Goal: Use online tool/utility: Utilize a website feature to perform a specific function

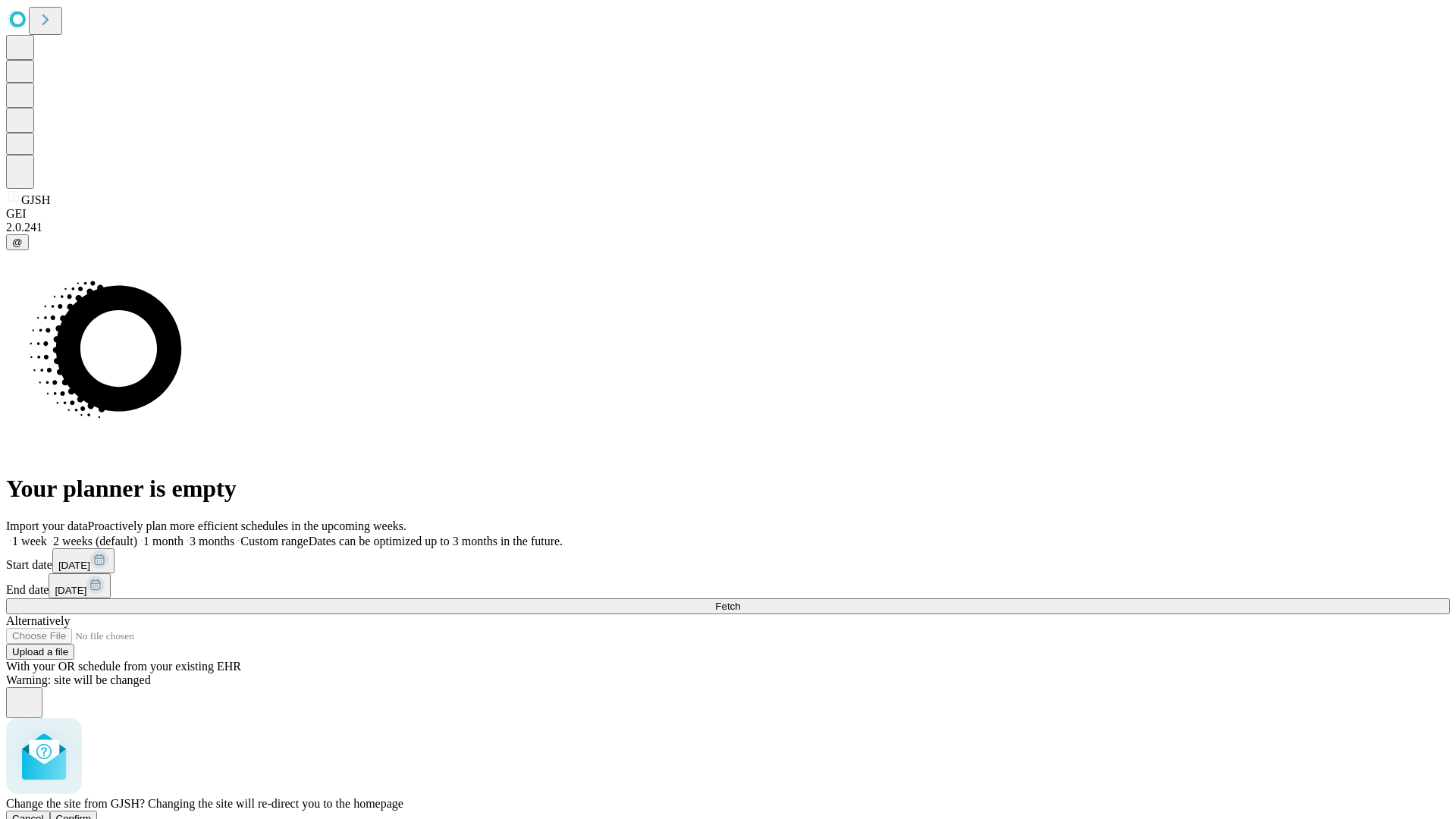
click at [92, 813] on span "Confirm" at bounding box center [74, 818] width 36 height 11
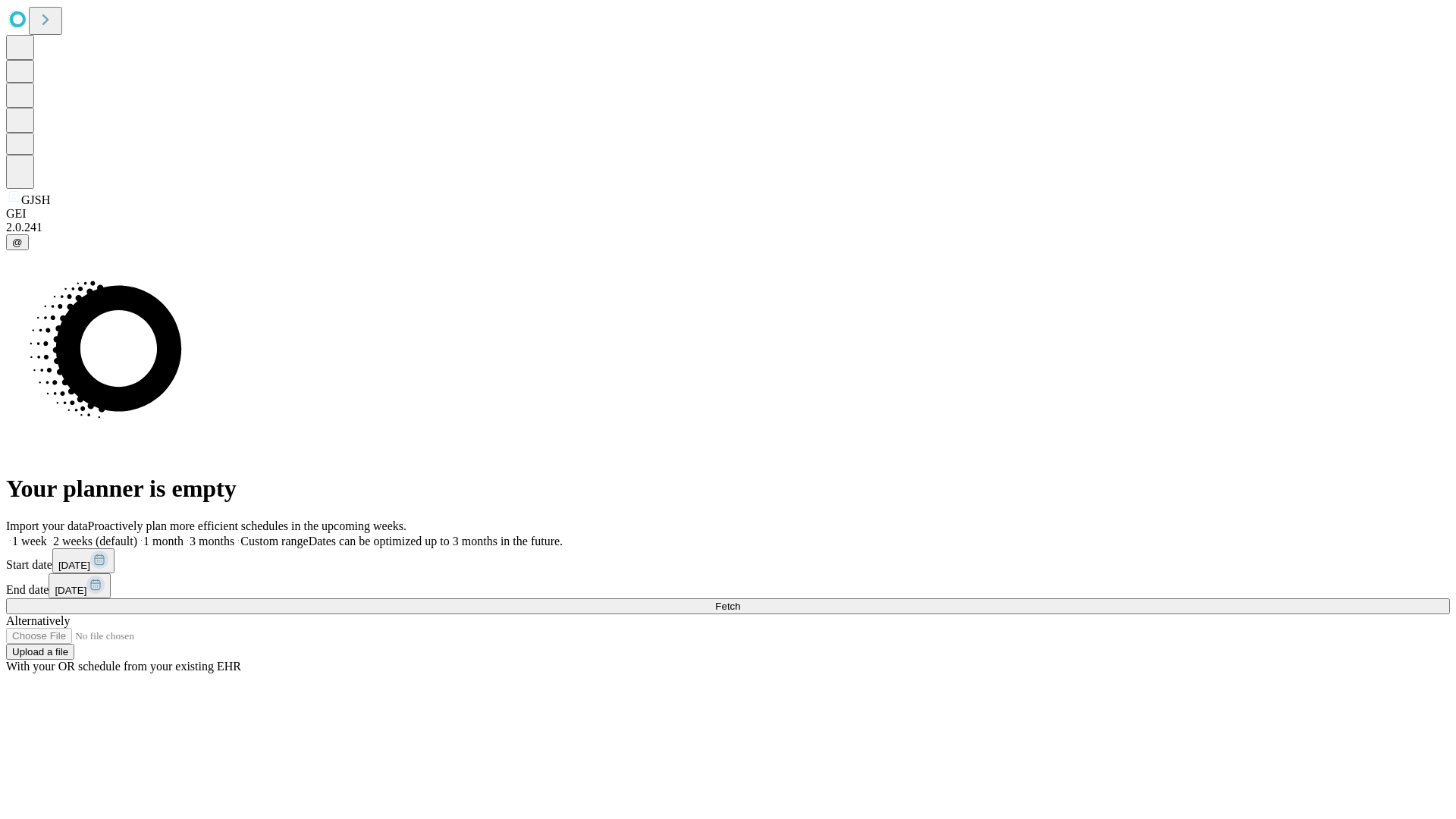
click at [138, 534] on label "2 weeks (default)" at bounding box center [92, 540] width 90 height 13
click at [740, 601] on span "Fetch" at bounding box center [727, 606] width 25 height 11
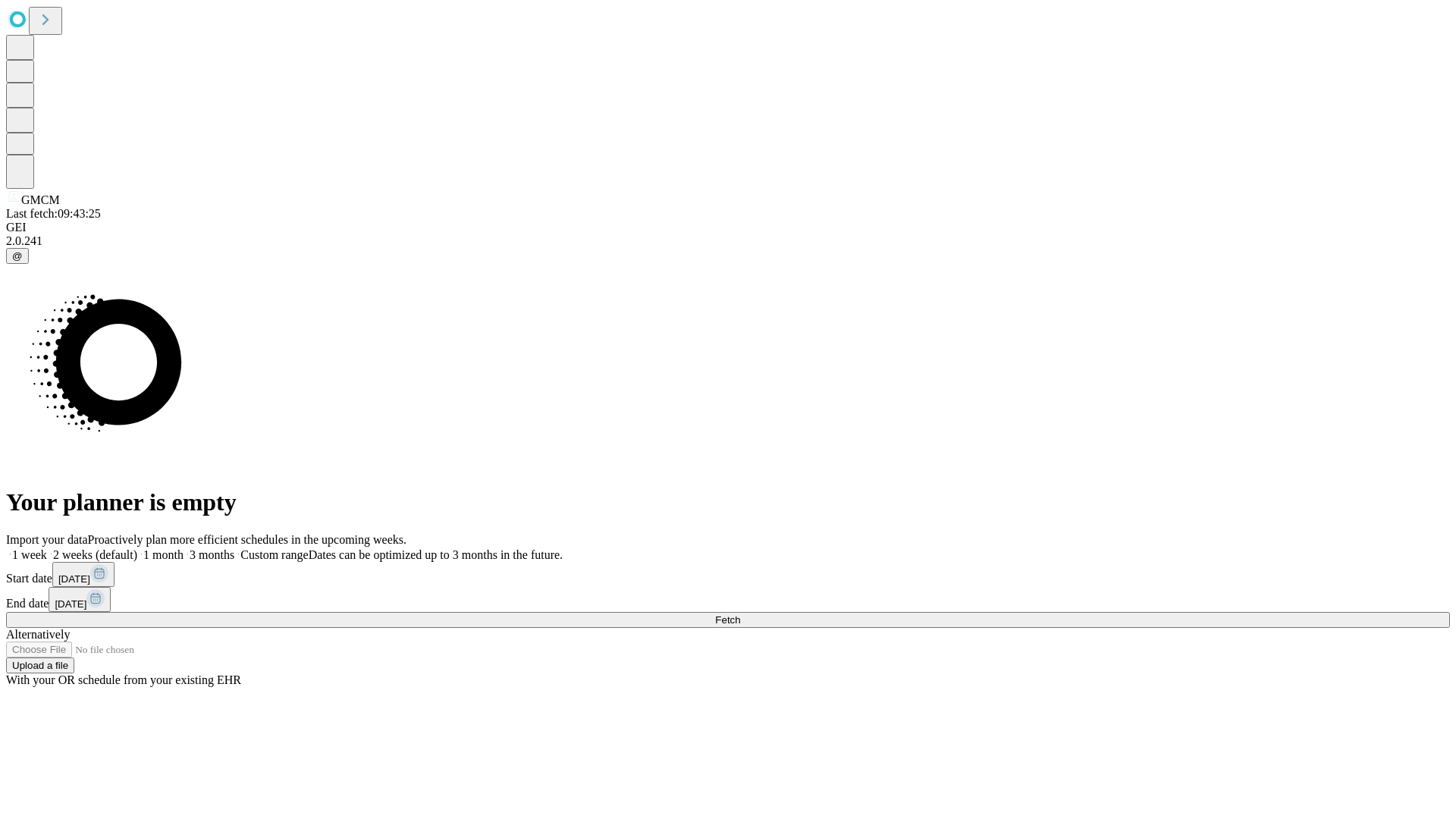
click at [138, 548] on label "2 weeks (default)" at bounding box center [92, 554] width 90 height 13
click at [740, 614] on span "Fetch" at bounding box center [727, 619] width 25 height 11
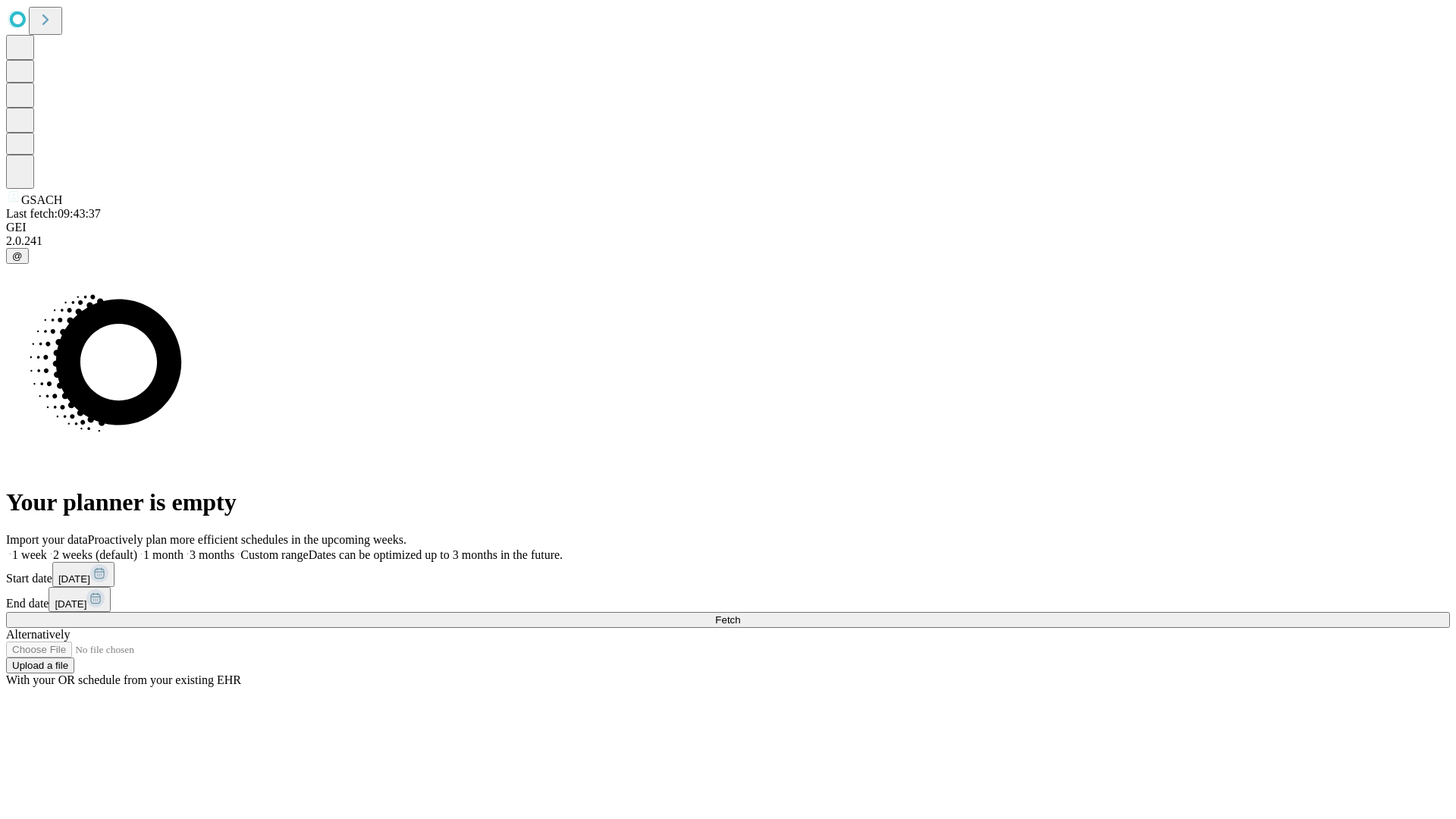
click at [138, 548] on label "2 weeks (default)" at bounding box center [92, 554] width 90 height 13
click at [740, 614] on span "Fetch" at bounding box center [727, 619] width 25 height 11
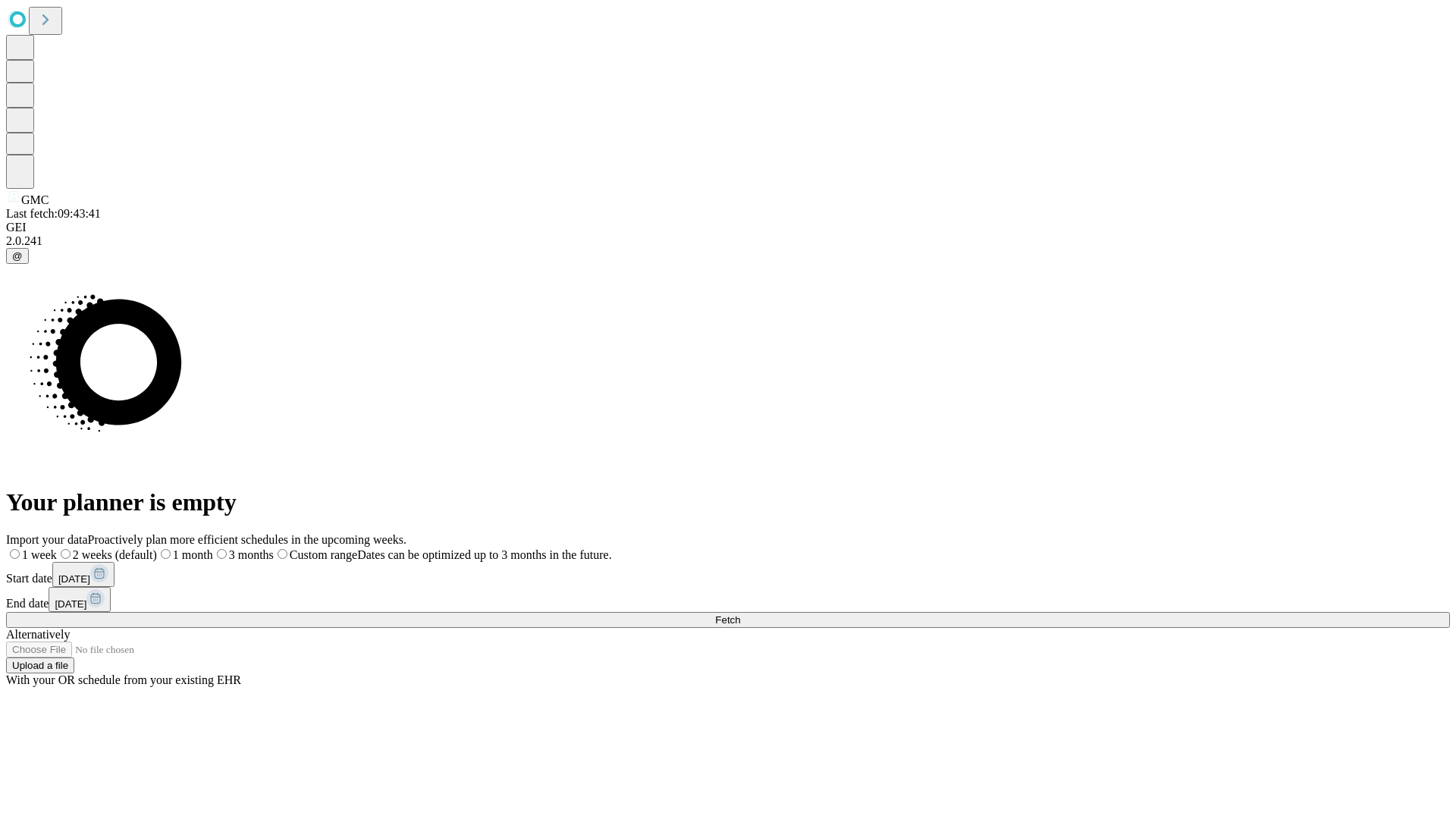
click at [157, 548] on label "2 weeks (default)" at bounding box center [107, 554] width 100 height 13
click at [740, 614] on span "Fetch" at bounding box center [727, 619] width 25 height 11
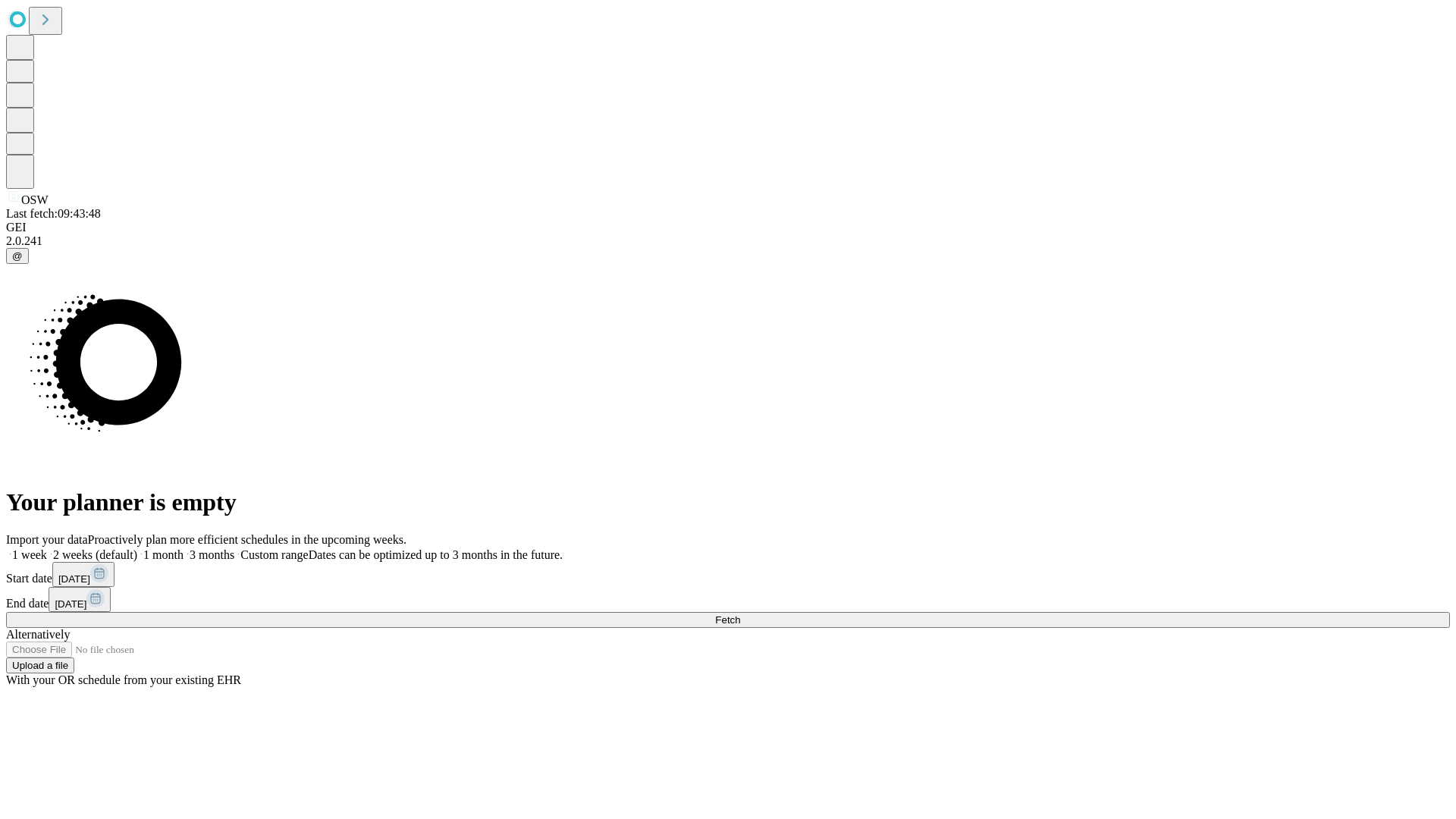
click at [138, 548] on label "2 weeks (default)" at bounding box center [92, 554] width 90 height 13
click at [740, 614] on span "Fetch" at bounding box center [727, 619] width 25 height 11
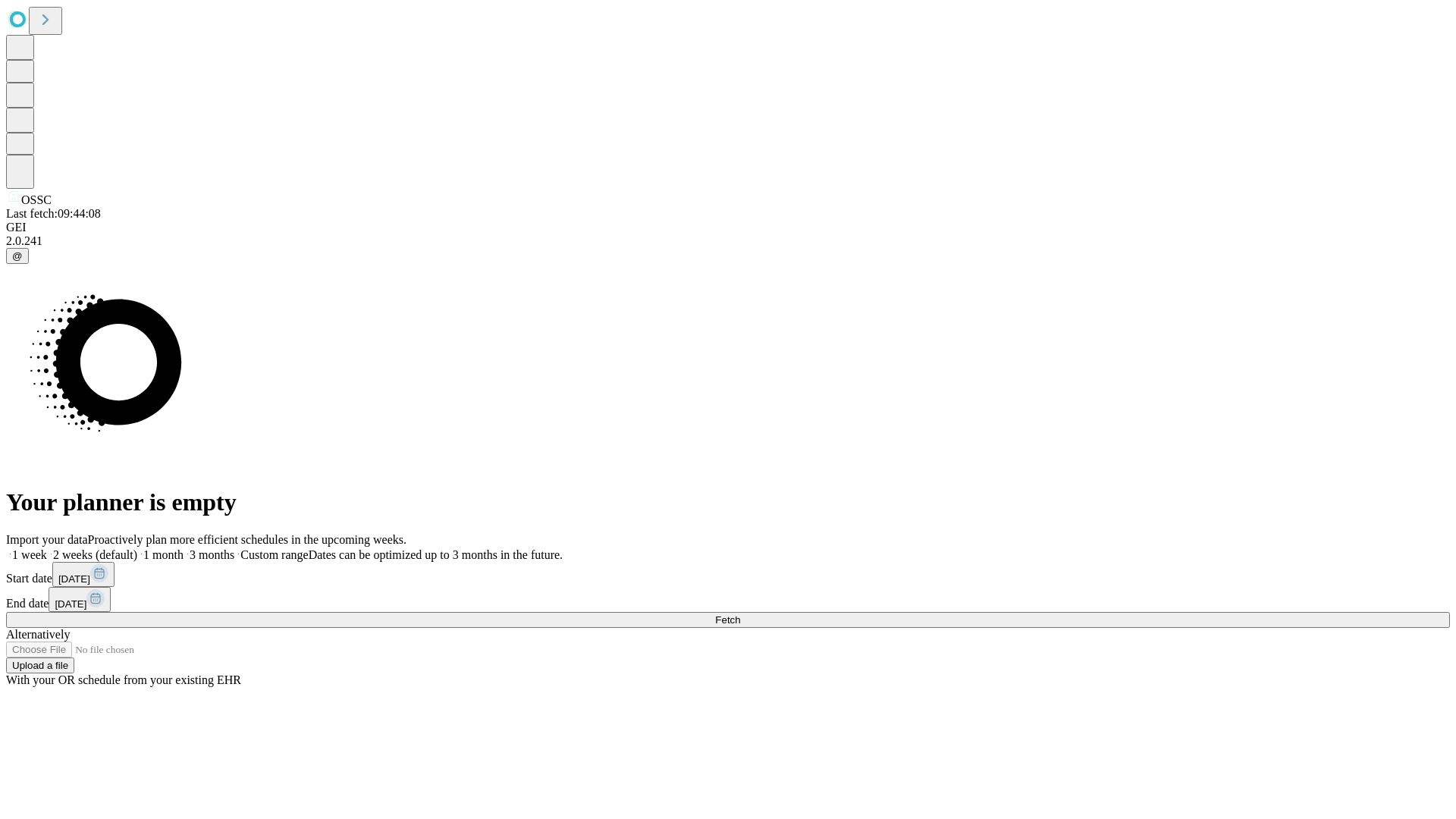
click at [138, 548] on label "2 weeks (default)" at bounding box center [92, 554] width 90 height 13
click at [740, 614] on span "Fetch" at bounding box center [727, 619] width 25 height 11
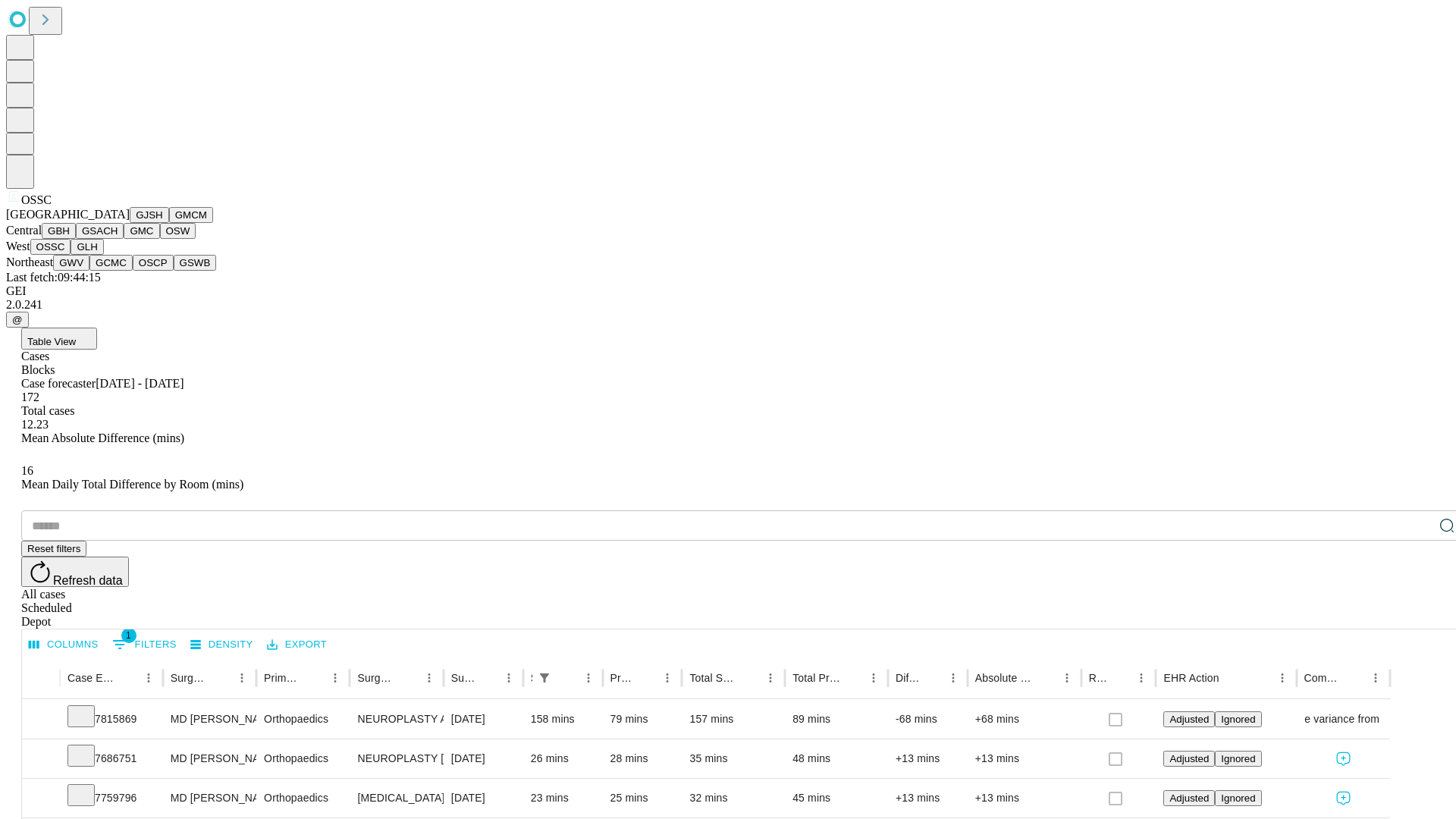
click at [103, 255] on button "GLH" at bounding box center [86, 247] width 32 height 16
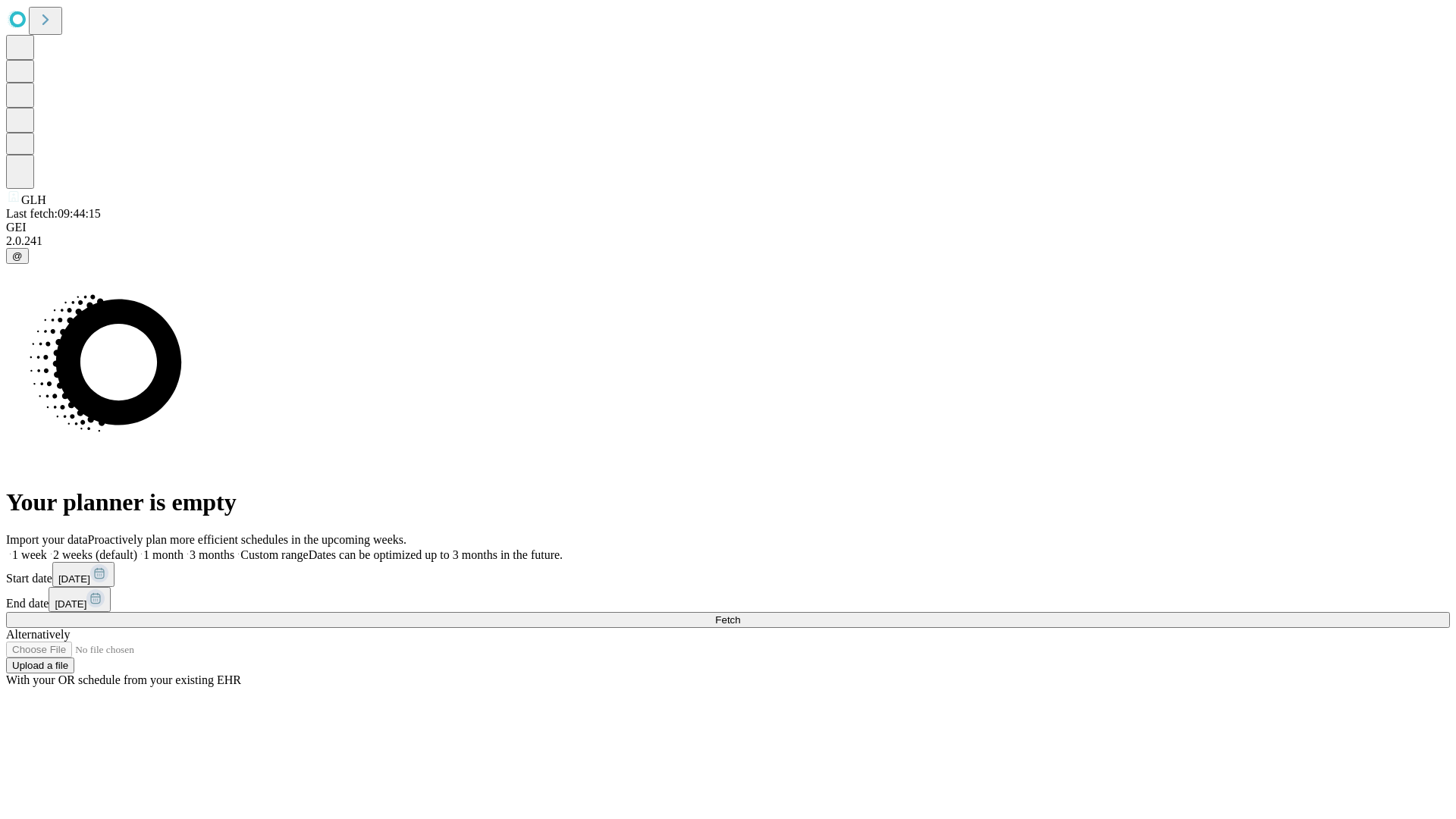
click at [138, 548] on label "2 weeks (default)" at bounding box center [92, 554] width 90 height 13
click at [740, 614] on span "Fetch" at bounding box center [727, 619] width 25 height 11
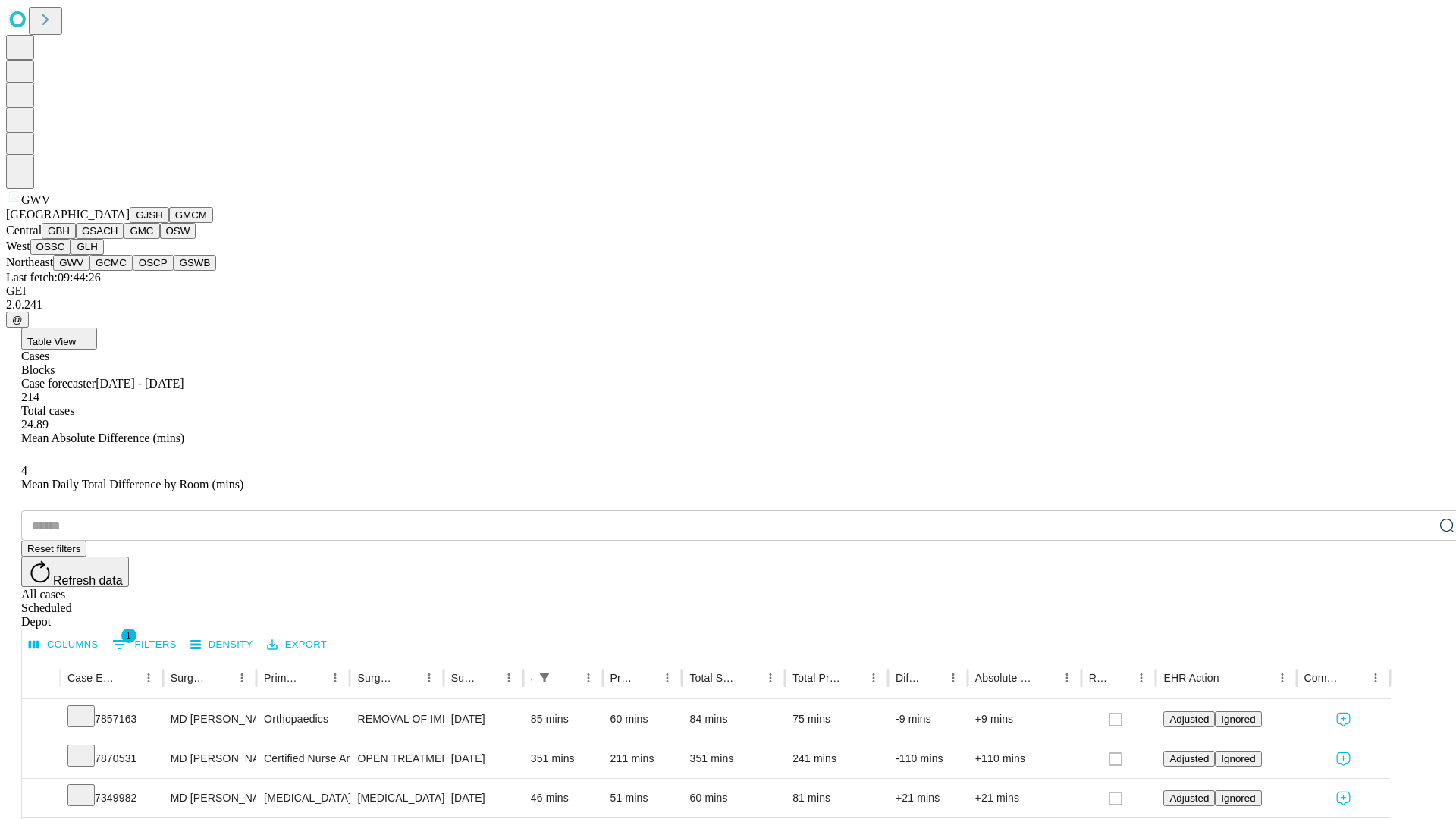
click at [117, 271] on button "GCMC" at bounding box center [110, 263] width 43 height 16
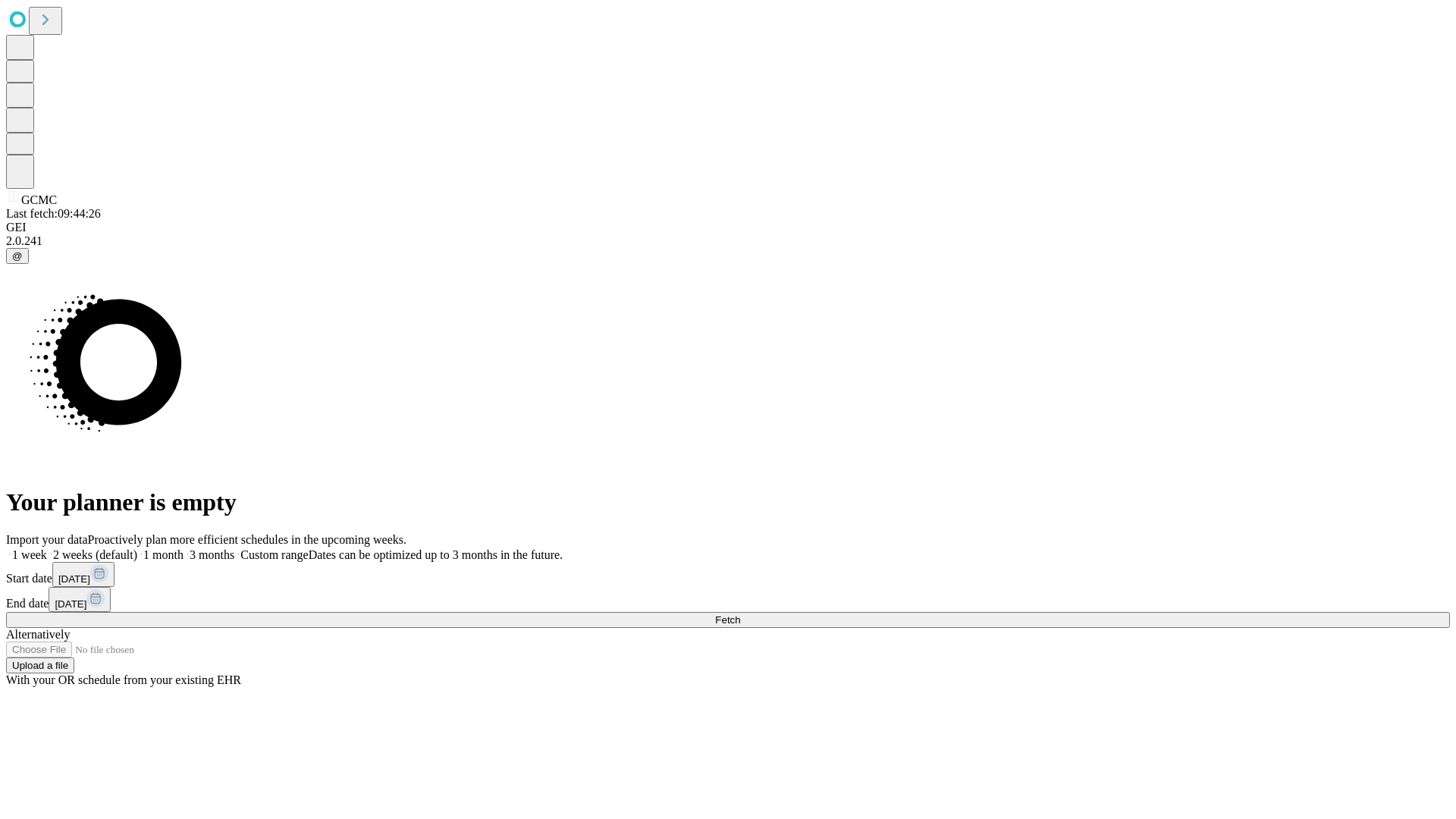
click at [138, 548] on label "2 weeks (default)" at bounding box center [92, 554] width 90 height 13
click at [740, 614] on span "Fetch" at bounding box center [727, 619] width 25 height 11
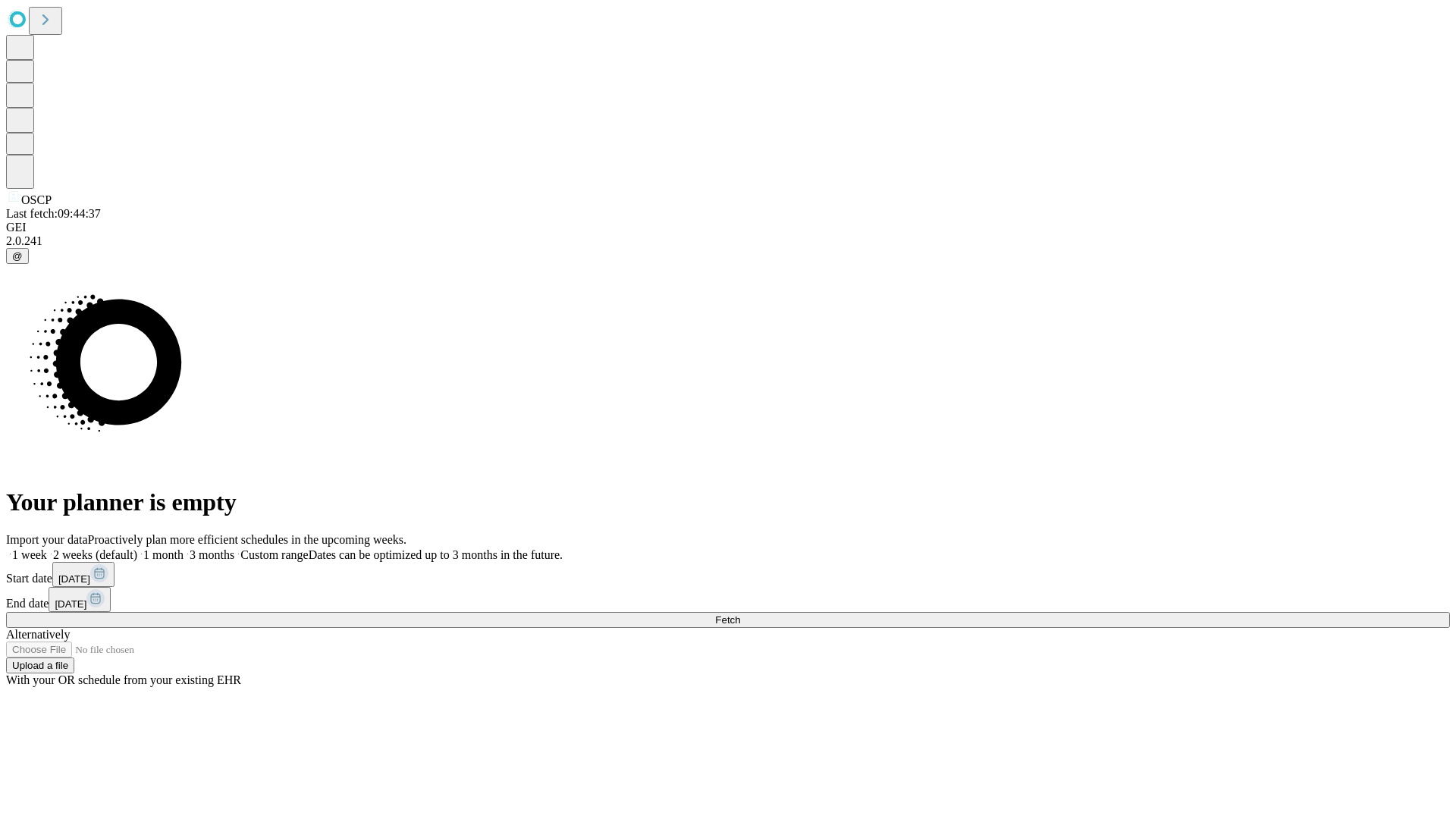
click at [138, 548] on label "2 weeks (default)" at bounding box center [92, 554] width 90 height 13
click at [740, 614] on span "Fetch" at bounding box center [727, 619] width 25 height 11
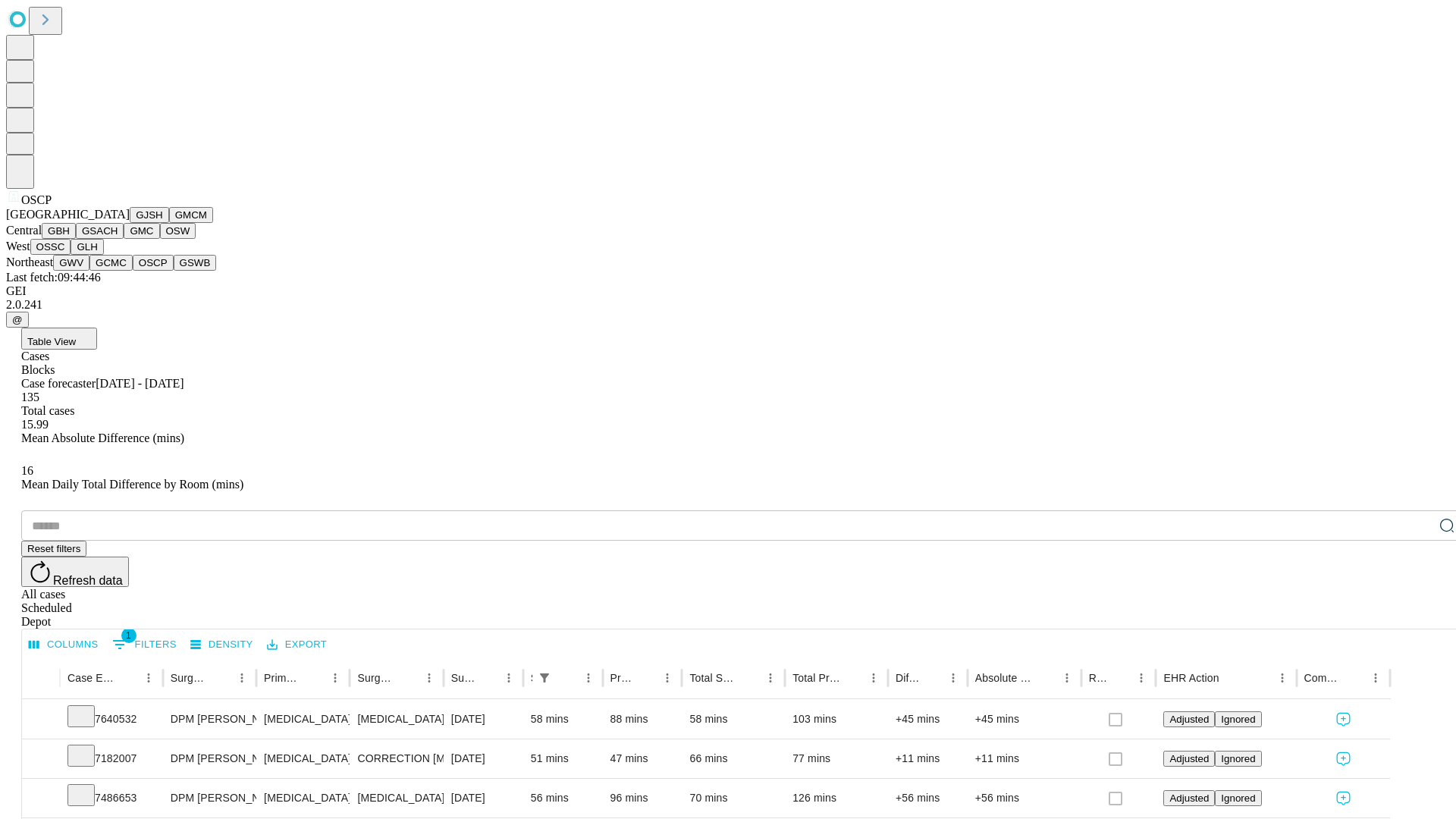
click at [173, 271] on button "GSWB" at bounding box center [194, 263] width 43 height 16
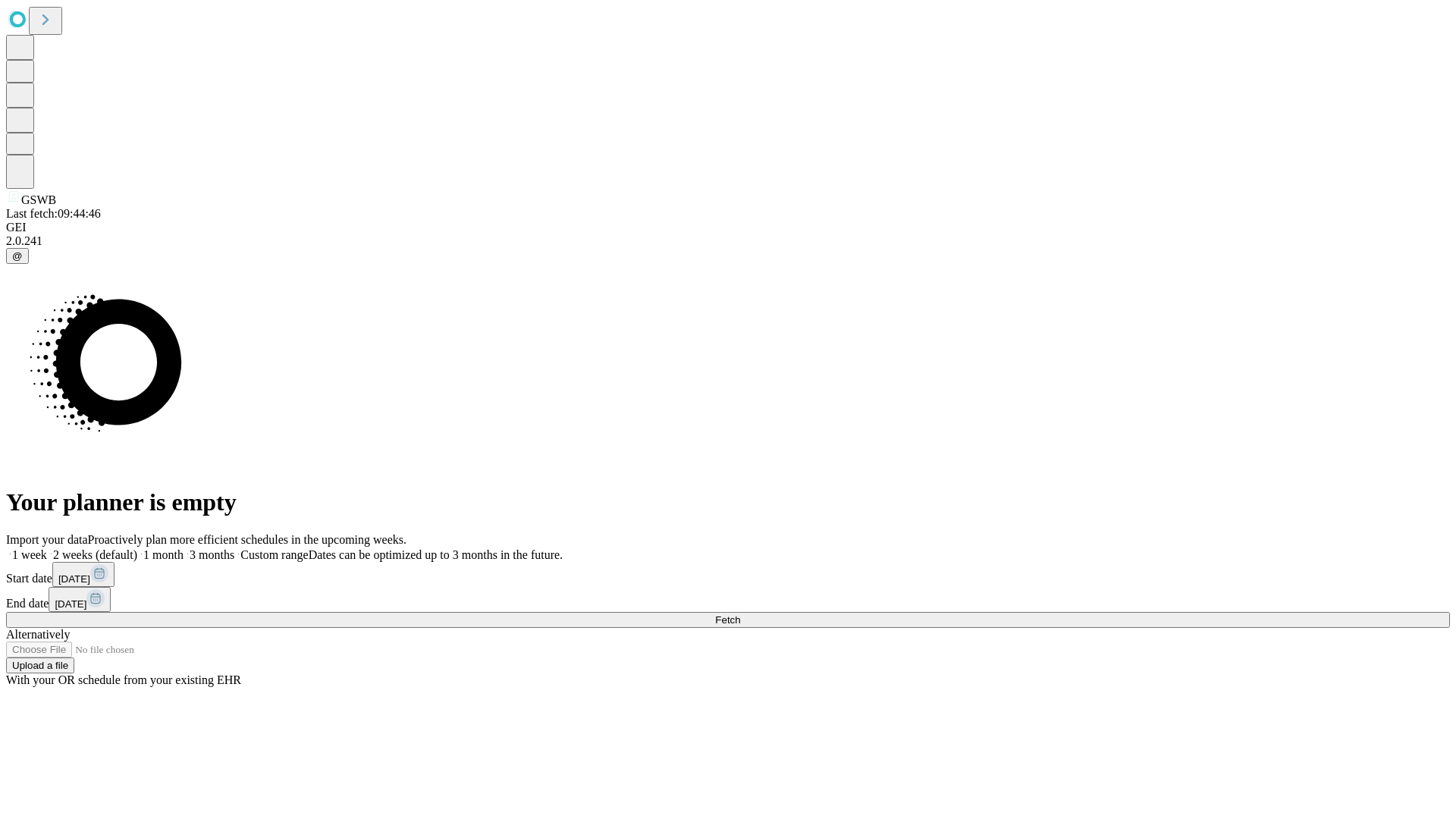
click at [138, 548] on label "2 weeks (default)" at bounding box center [92, 554] width 90 height 13
click at [740, 614] on span "Fetch" at bounding box center [727, 619] width 25 height 11
